Goal: Complete application form

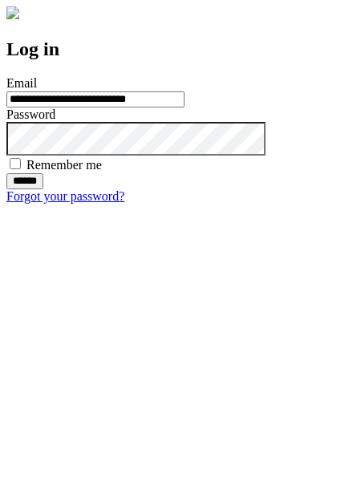
type input "**********"
click at [43, 189] on input "******" at bounding box center [24, 181] width 37 height 16
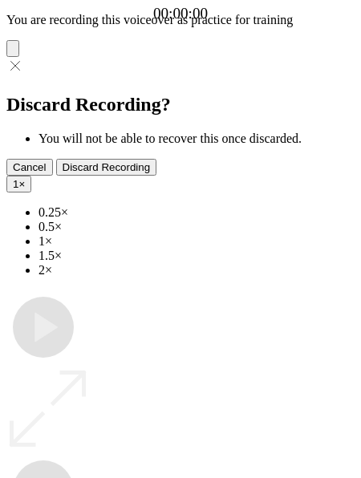
type input "**********"
